Goal: Task Accomplishment & Management: Manage account settings

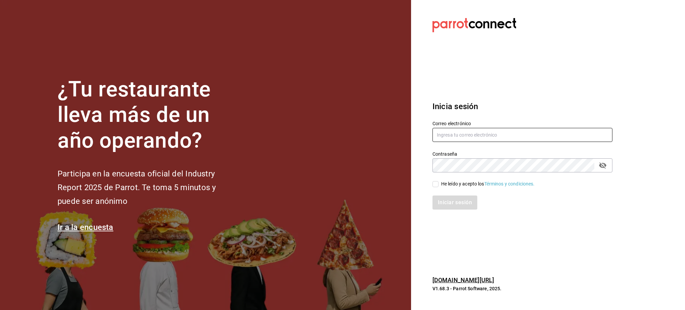
click at [464, 133] on input "text" at bounding box center [523, 135] width 180 height 14
paste input "[EMAIL_ADDRESS][PERSON_NAME][DOMAIN_NAME] P4r4i5o"
click at [499, 139] on input "[EMAIL_ADDRESS][PERSON_NAME][DOMAIN_NAME] P4r4i5o" at bounding box center [523, 135] width 180 height 14
type input "[EMAIL_ADDRESS][PERSON_NAME][DOMAIN_NAME]"
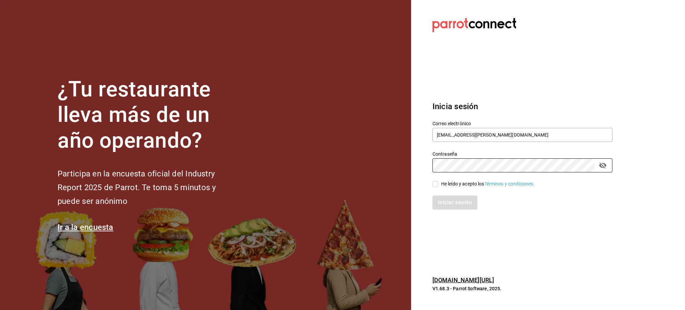
click at [453, 185] on div "He leído y acepto los Términos y condiciones." at bounding box center [488, 183] width 94 height 7
click at [439, 185] on input "He leído y acepto los Términos y condiciones." at bounding box center [436, 184] width 6 height 6
checkbox input "true"
click at [455, 199] on button "Iniciar sesión" at bounding box center [456, 202] width 46 height 14
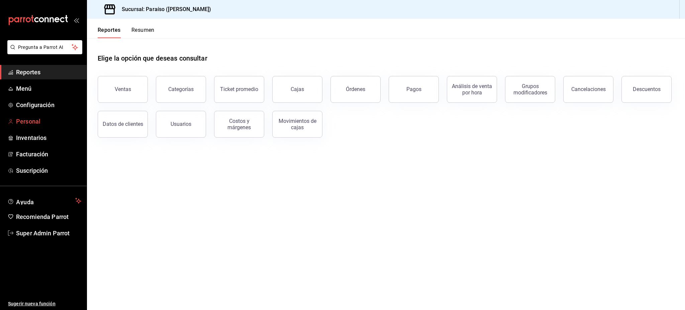
click at [11, 123] on icon "mailbox folders" at bounding box center [10, 121] width 5 height 5
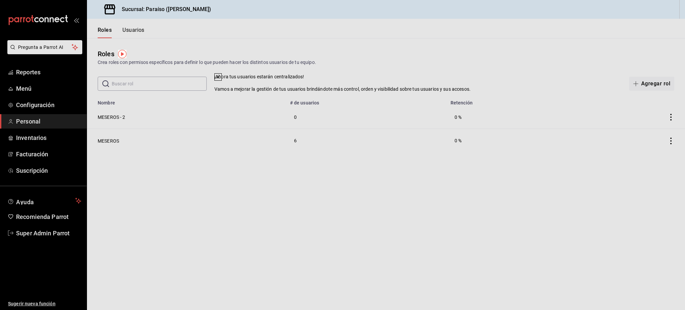
click at [221, 80] on icon at bounding box center [217, 76] width 5 height 5
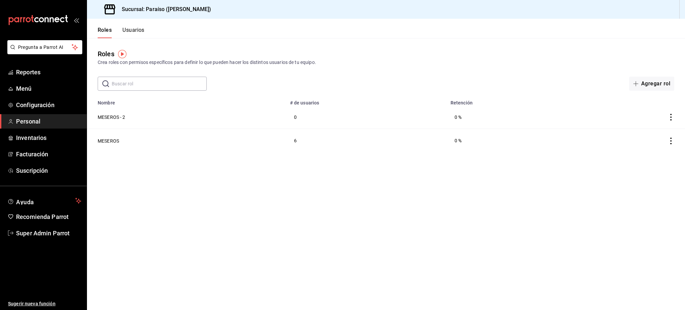
click at [134, 33] on button "Usuarios" at bounding box center [133, 32] width 22 height 11
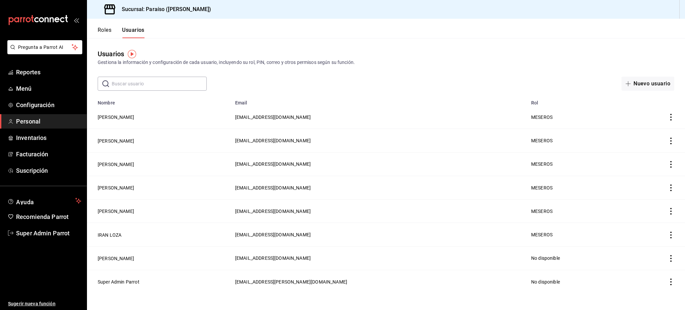
click at [246, 286] on td "[EMAIL_ADDRESS][PERSON_NAME][DOMAIN_NAME]" at bounding box center [379, 281] width 296 height 23
click at [249, 279] on span "[EMAIL_ADDRESS][PERSON_NAME][DOMAIN_NAME]" at bounding box center [291, 281] width 112 height 5
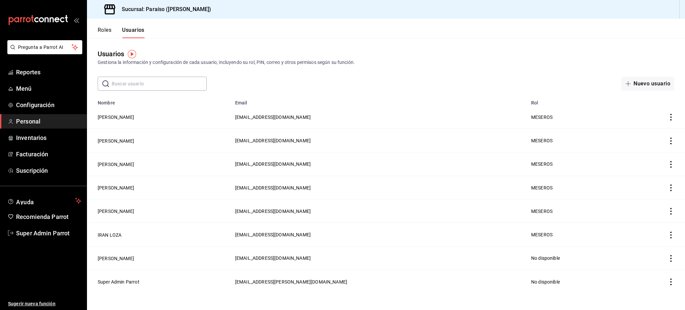
click at [148, 274] on td "Super Admin Parrot" at bounding box center [159, 281] width 144 height 23
click at [125, 279] on button "Super Admin Parrot" at bounding box center [119, 281] width 42 height 7
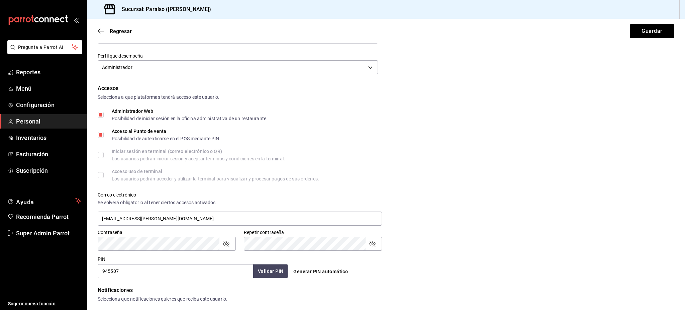
scroll to position [204, 0]
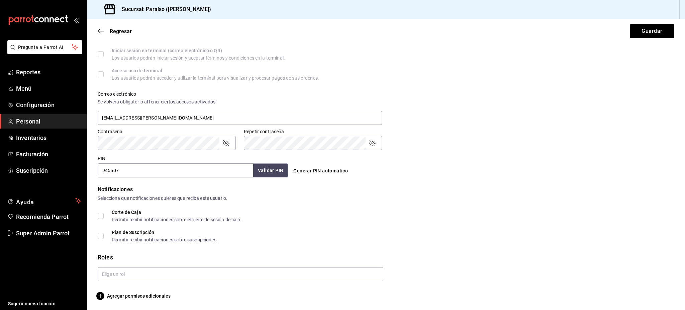
click at [153, 175] on input "945507" at bounding box center [176, 170] width 156 height 14
click at [149, 116] on input "[EMAIL_ADDRESS][PERSON_NAME][DOMAIN_NAME]" at bounding box center [240, 118] width 284 height 14
type input "[EMAIL_ADDRESS][PERSON_NAME][DOMAIN_NAME]"
click at [548, 170] on div "PIN 945507 Validar PIN ​ Generar PIN automático" at bounding box center [385, 165] width 580 height 25
